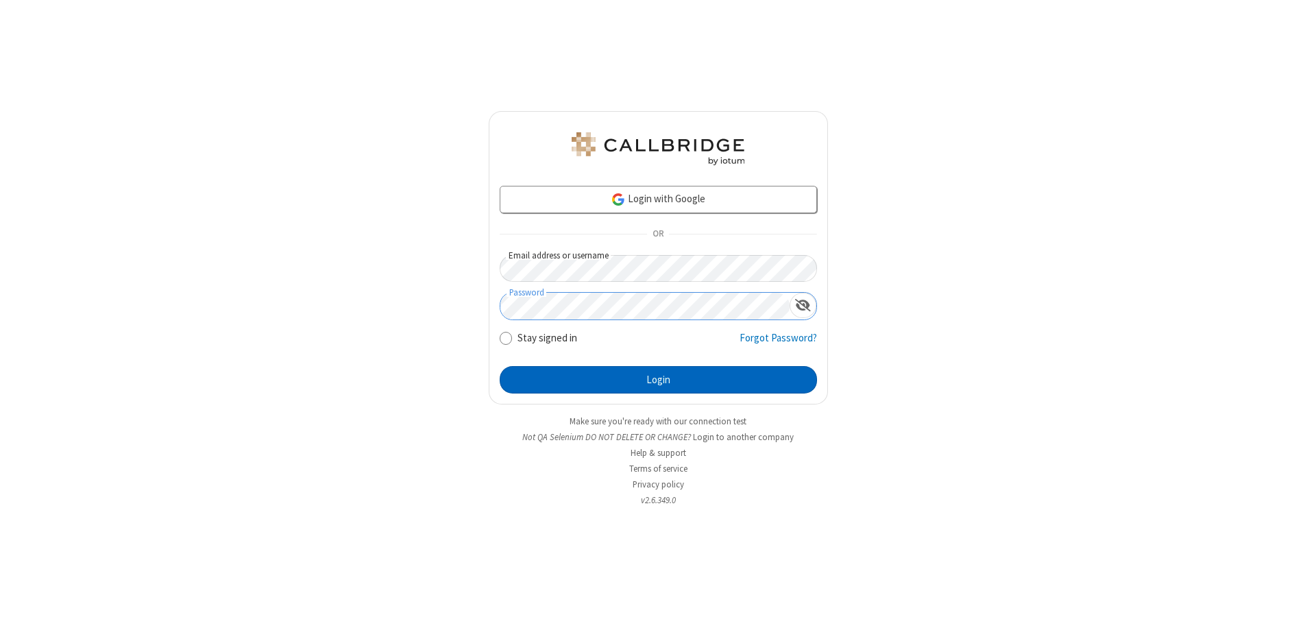
click at [658, 380] on button "Login" at bounding box center [658, 379] width 317 height 27
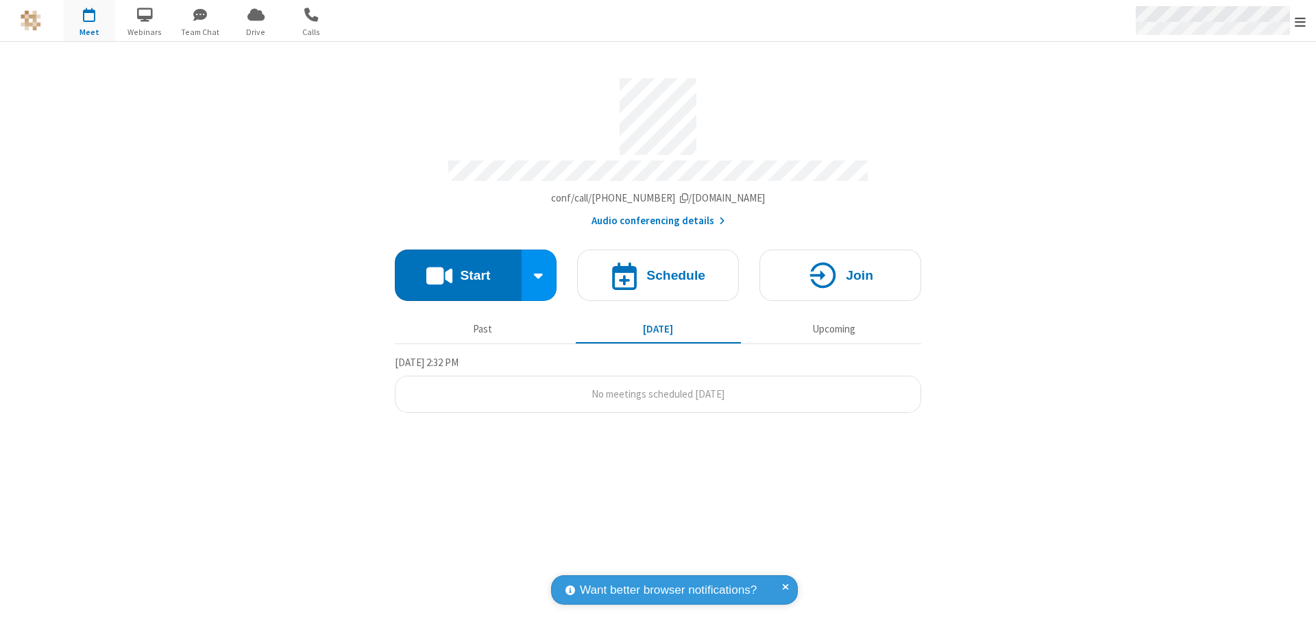
click at [1301, 21] on span "Open menu" at bounding box center [1300, 22] width 11 height 14
